Goal: Task Accomplishment & Management: Use online tool/utility

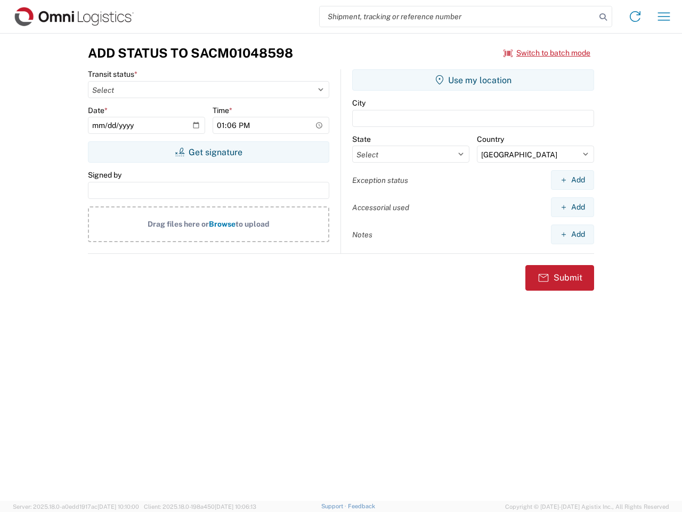
select select "US"
click at [458, 17] on input "search" at bounding box center [458, 16] width 276 height 20
click at [603, 17] on icon at bounding box center [603, 17] width 15 height 15
click at [635, 17] on icon at bounding box center [635, 16] width 17 height 17
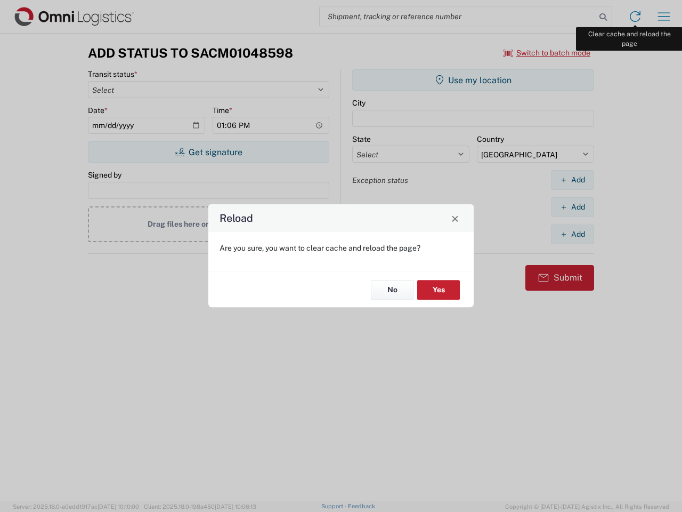
click at [664, 17] on div "Reload Are you sure, you want to clear cache and reload the page? No Yes" at bounding box center [341, 256] width 682 height 512
click at [547, 53] on div "Reload Are you sure, you want to clear cache and reload the page? No Yes" at bounding box center [341, 256] width 682 height 512
click at [208, 152] on div "Reload Are you sure, you want to clear cache and reload the page? No Yes" at bounding box center [341, 256] width 682 height 512
click at [473, 80] on div "Reload Are you sure, you want to clear cache and reload the page? No Yes" at bounding box center [341, 256] width 682 height 512
click at [572, 180] on div "Reload Are you sure, you want to clear cache and reload the page? No Yes" at bounding box center [341, 256] width 682 height 512
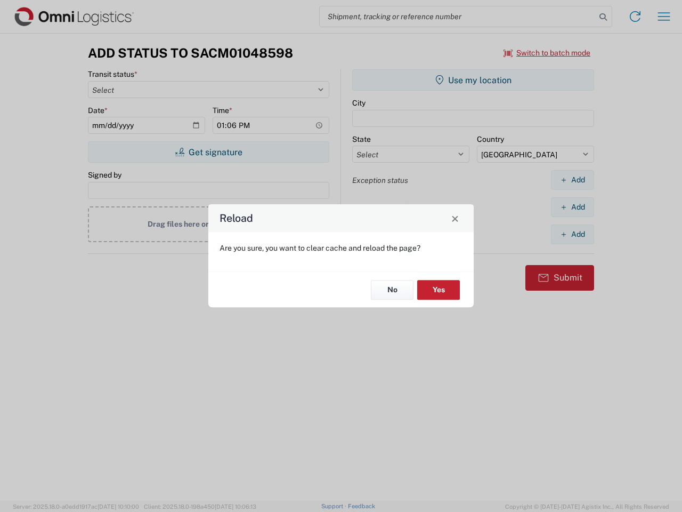
click at [572, 207] on div "Reload Are you sure, you want to clear cache and reload the page? No Yes" at bounding box center [341, 256] width 682 height 512
click at [572, 234] on div "Reload Are you sure, you want to clear cache and reload the page? No Yes" at bounding box center [341, 256] width 682 height 512
